Goal: Entertainment & Leisure: Consume media (video, audio)

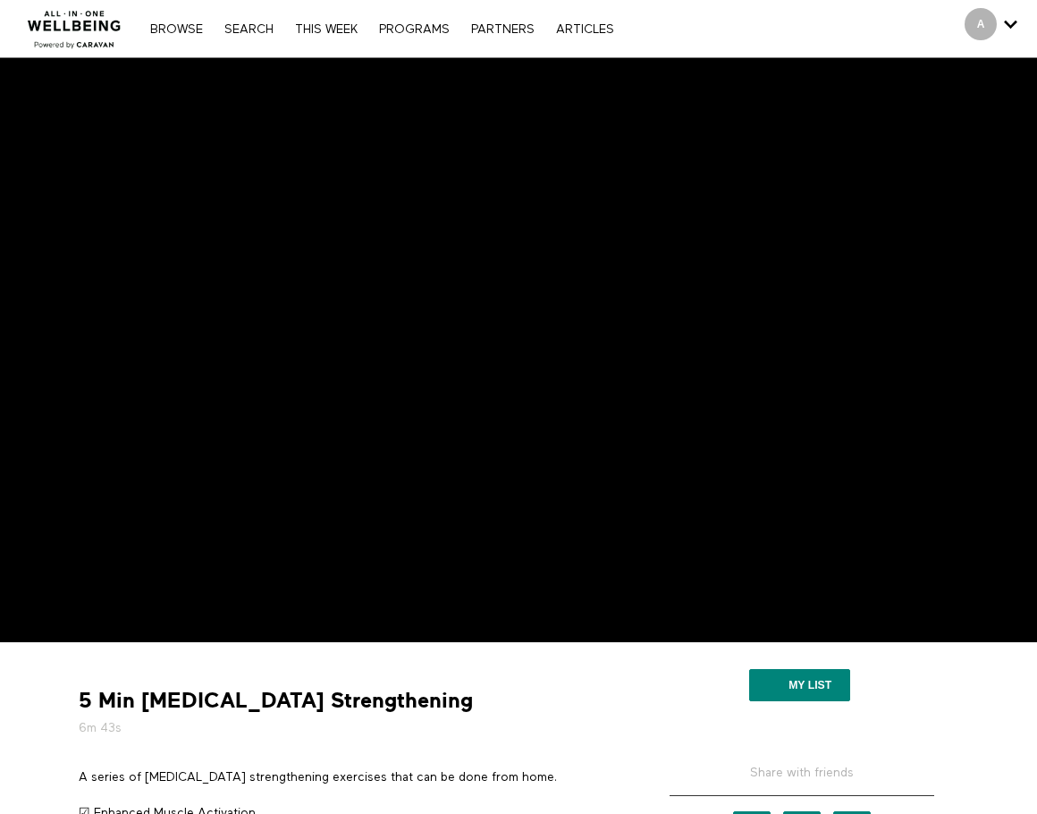
scroll to position [298, 0]
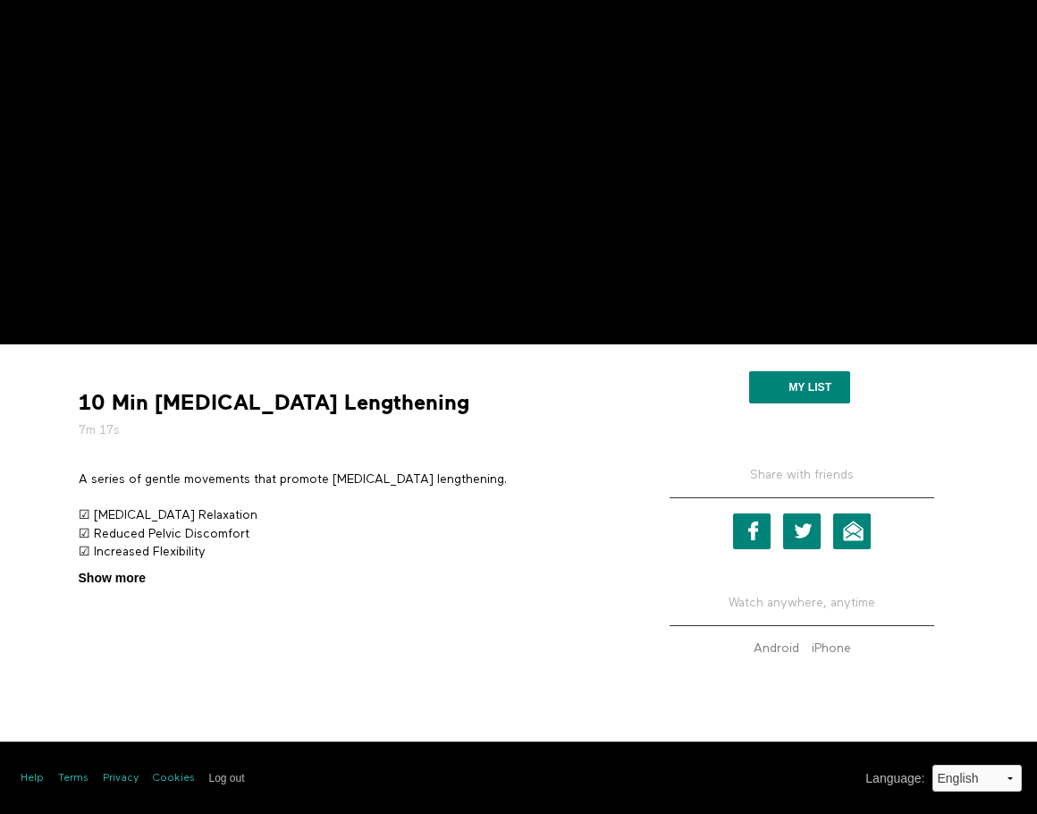
click at [129, 578] on span "Show more" at bounding box center [112, 578] width 67 height 19
click at [0, 0] on input "Show more Show less" at bounding box center [0, 0] width 0 height 0
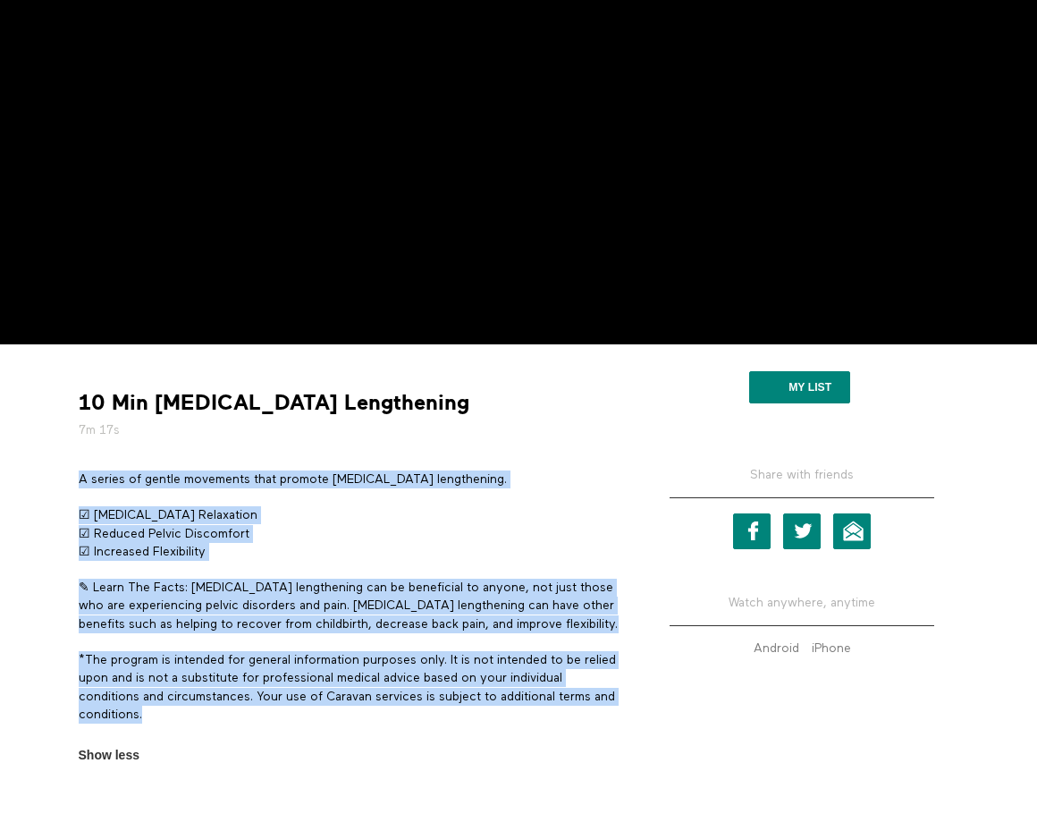
drag, startPoint x: 176, startPoint y: 714, endPoint x: 79, endPoint y: 480, distance: 252.9
click at [79, 480] on div "A series of gentle movements that promote [MEDICAL_DATA] lengthening. ☑ [MEDICA…" at bounding box center [349, 605] width 540 height 271
copy div "A series of gentle movements that promote [MEDICAL_DATA] lengthening. ☑ [MEDICA…"
